Goal: Information Seeking & Learning: Learn about a topic

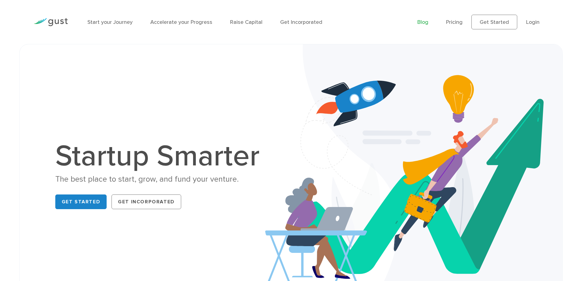
click at [427, 22] on link "Blog" at bounding box center [422, 22] width 11 height 6
click at [124, 26] on li "Start your Journey" at bounding box center [109, 22] width 45 height 8
click at [85, 201] on link "Get Started" at bounding box center [81, 201] width 52 height 15
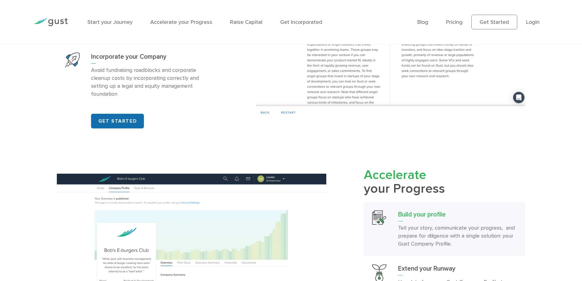
scroll to position [549, 0]
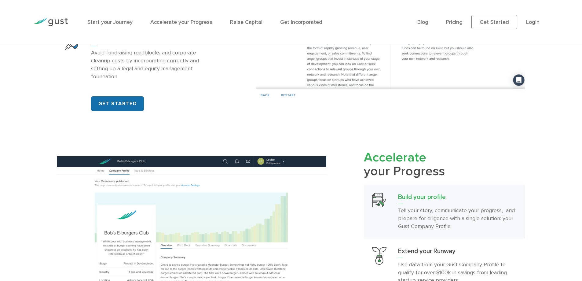
click at [121, 111] on link "GET STARTED" at bounding box center [117, 103] width 53 height 15
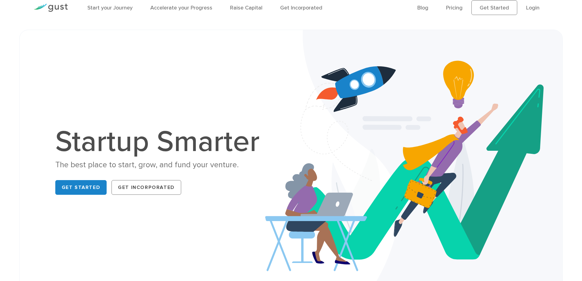
scroll to position [0, 0]
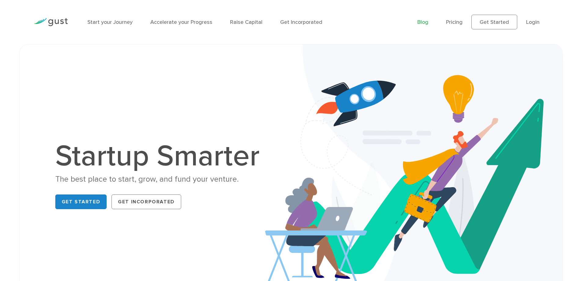
click at [419, 25] on link "Blog" at bounding box center [422, 22] width 11 height 6
click at [420, 23] on link "Blog" at bounding box center [422, 22] width 11 height 6
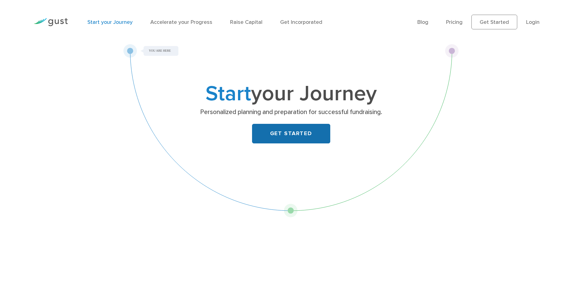
click at [292, 126] on link "GET STARTED" at bounding box center [291, 134] width 78 height 20
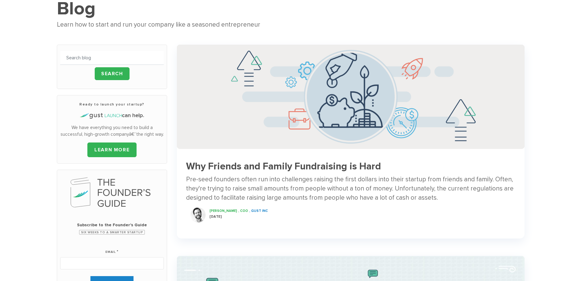
scroll to position [153, 0]
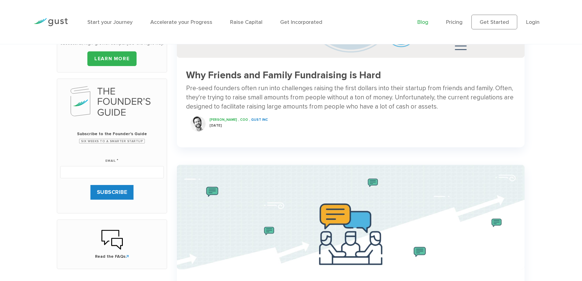
click at [285, 75] on h3 "Why Friends and Family Fundraising is Hard" at bounding box center [350, 75] width 329 height 11
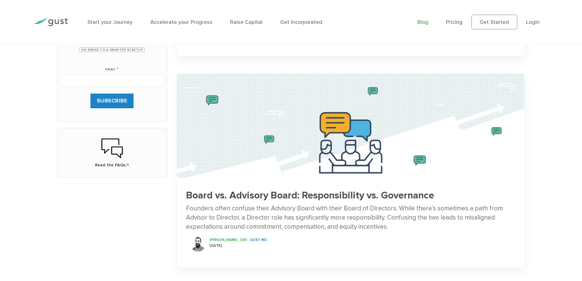
scroll to position [336, 0]
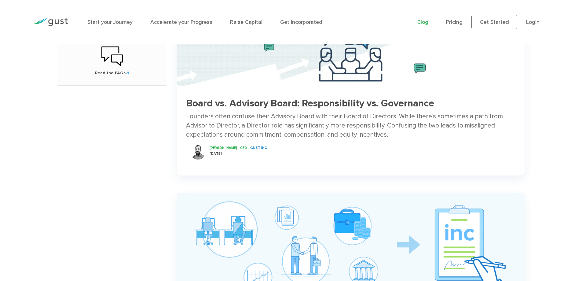
click at [281, 96] on div "Board vs. Advisory Board: Responsibility vs. Governance Founders often confuse …" at bounding box center [350, 127] width 347 height 77
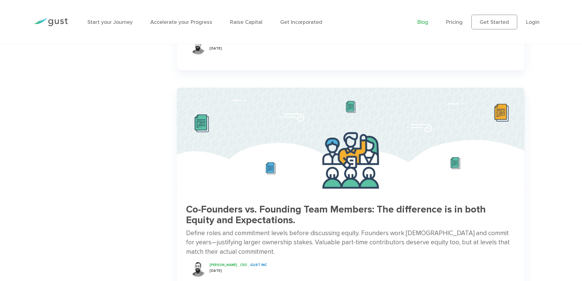
scroll to position [702, 0]
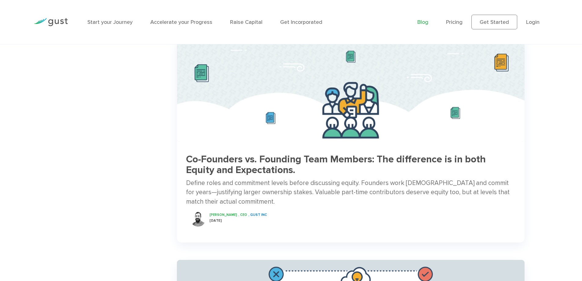
click at [327, 164] on h3 "Co-Founders vs. Founding Team Members: The difference is in both Equity and Exp…" at bounding box center [350, 164] width 329 height 21
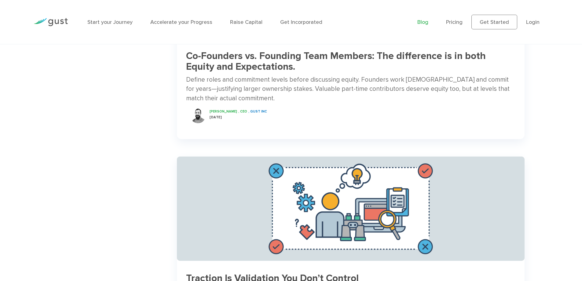
scroll to position [946, 0]
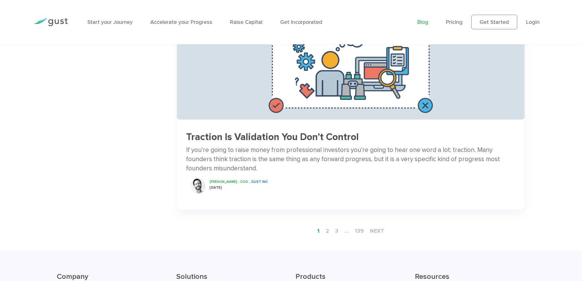
click at [229, 137] on h3 "Traction Is Validation You Don’t Control" at bounding box center [350, 137] width 329 height 11
click at [328, 231] on link "2" at bounding box center [327, 230] width 8 height 11
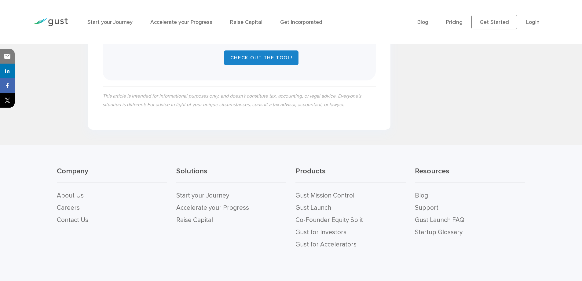
scroll to position [1010, 0]
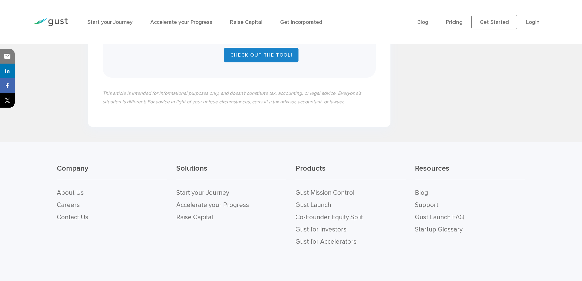
click at [430, 211] on li "Gust Launch FAQ" at bounding box center [470, 217] width 110 height 12
click at [434, 213] on link "Gust Launch FAQ" at bounding box center [439, 217] width 49 height 8
click at [433, 213] on link "Gust Launch FAQ" at bounding box center [439, 217] width 49 height 8
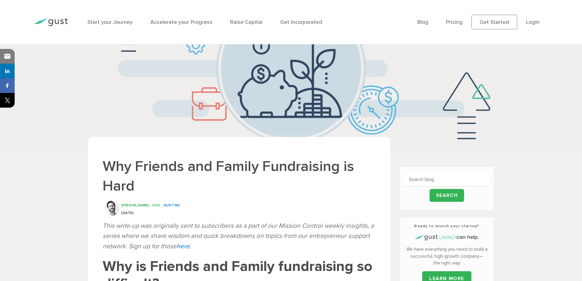
scroll to position [0, 0]
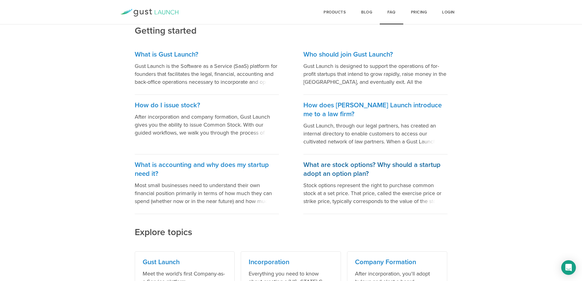
scroll to position [92, 0]
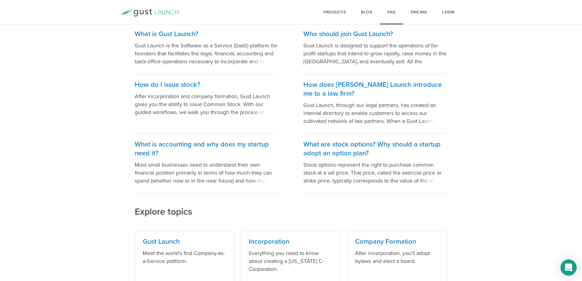
click at [564, 266] on div "Open Intercom Messenger" at bounding box center [568, 267] width 16 height 16
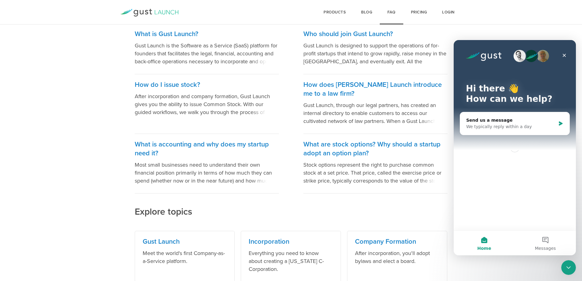
scroll to position [0, 0]
click at [564, 265] on icon "Close Intercom Messenger" at bounding box center [567, 266] width 7 height 7
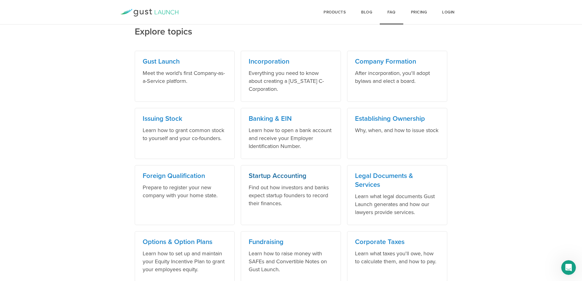
scroll to position [275, 0]
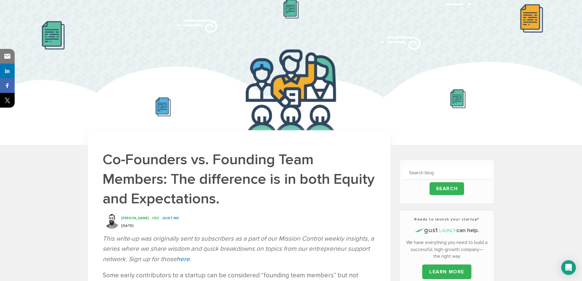
scroll to position [183, 0]
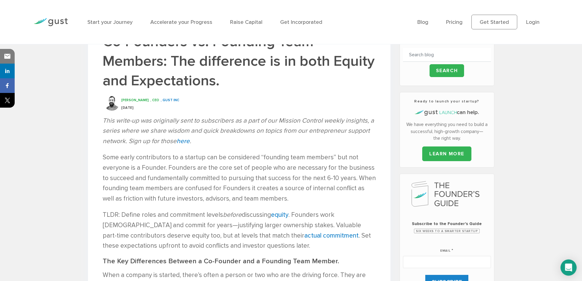
click at [564, 270] on div "Open Intercom Messenger" at bounding box center [568, 267] width 16 height 16
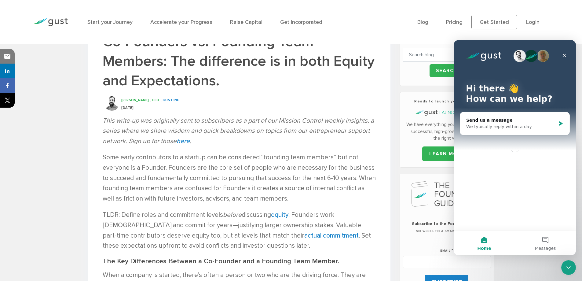
scroll to position [0, 0]
click at [565, 269] on icon "Close Intercom Messenger" at bounding box center [567, 266] width 7 height 7
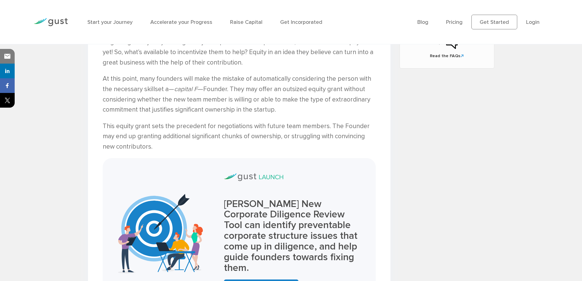
scroll to position [611, 0]
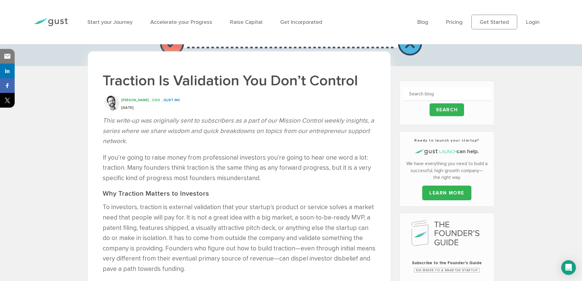
scroll to position [183, 0]
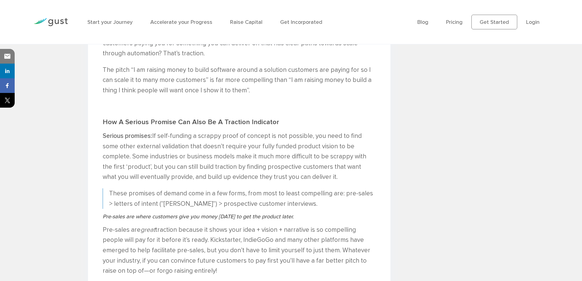
scroll to position [977, 0]
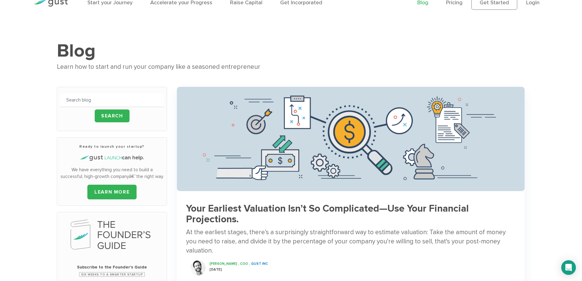
scroll to position [31, 0]
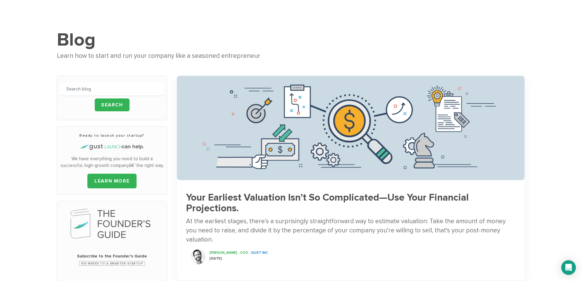
click at [232, 222] on div "At the earliest stages, there’s a surprisingly straightforward way to estimate …" at bounding box center [350, 230] width 329 height 28
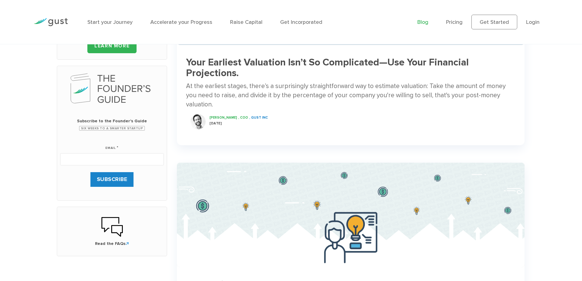
scroll to position [61, 0]
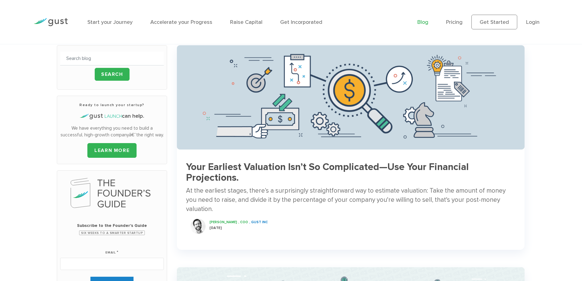
click at [215, 169] on h3 "Your Earliest Valuation Isn’t So Complicated—Use Your Financial Projections." at bounding box center [350, 171] width 329 height 21
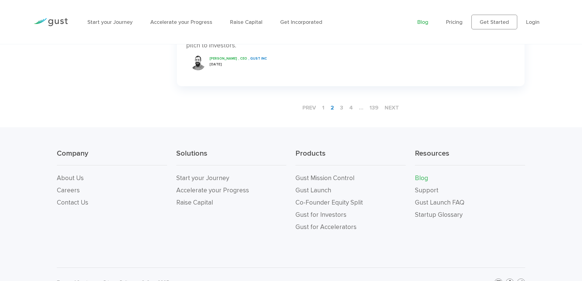
scroll to position [1067, 0]
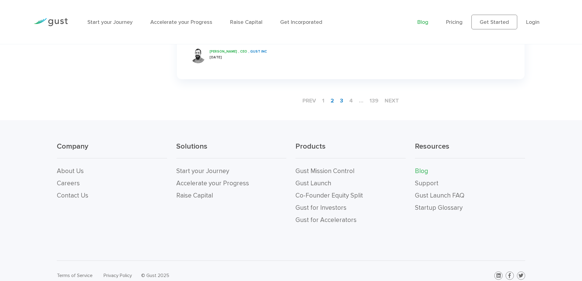
click at [341, 95] on link "3" at bounding box center [341, 100] width 8 height 11
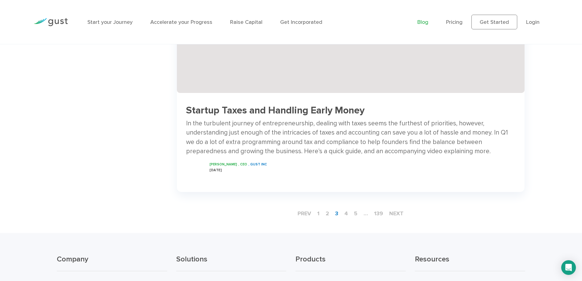
scroll to position [1078, 0]
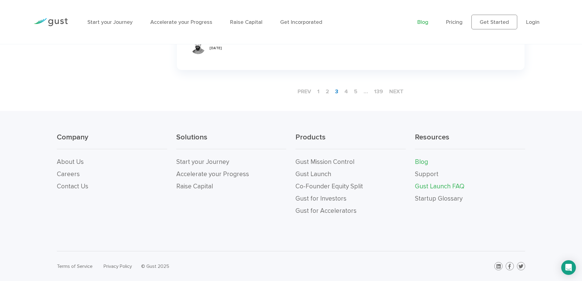
click at [433, 183] on link "Gust Launch FAQ" at bounding box center [439, 186] width 49 height 8
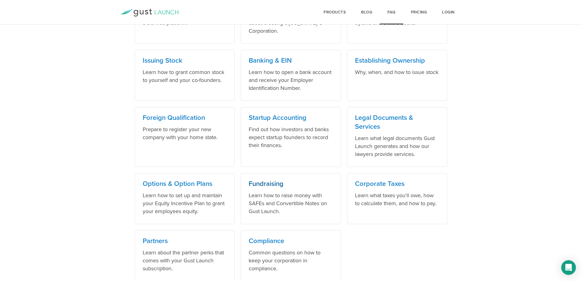
scroll to position [360, 0]
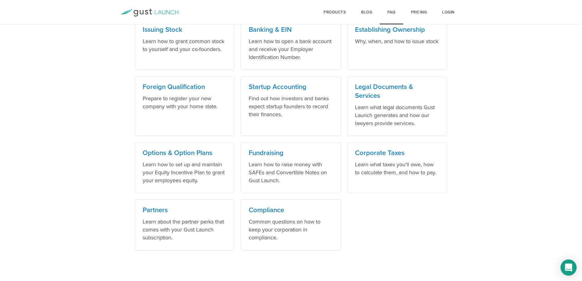
click at [566, 266] on icon "Open Intercom Messenger" at bounding box center [567, 267] width 7 height 8
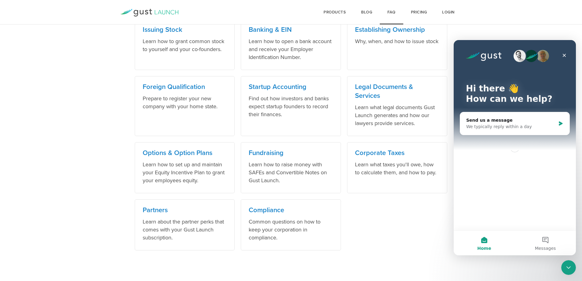
scroll to position [0, 0]
click at [566, 266] on icon "Close Intercom Messenger" at bounding box center [567, 266] width 7 height 7
